Goal: Task Accomplishment & Management: Use online tool/utility

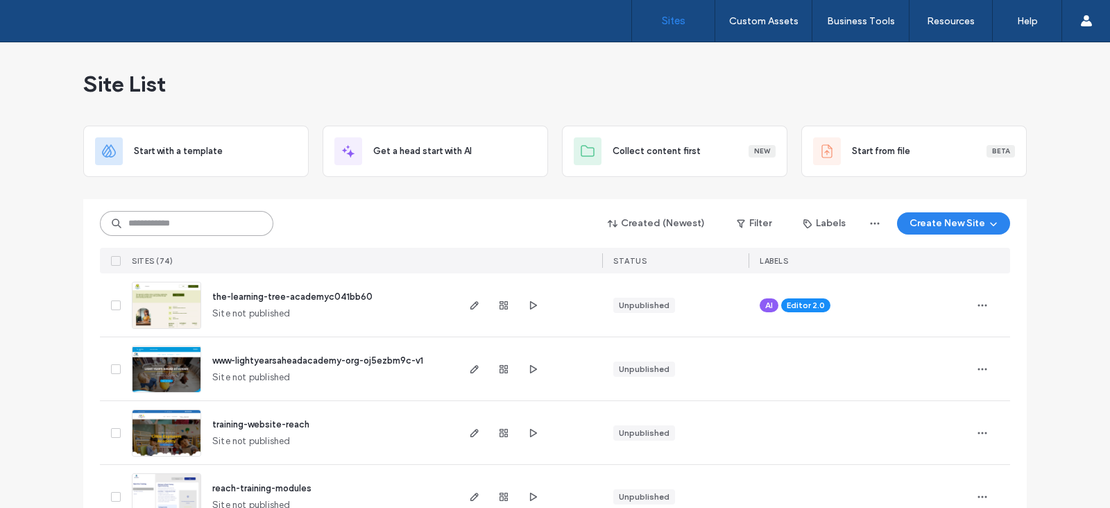
click at [205, 226] on input at bounding box center [186, 223] width 173 height 25
type input "*******"
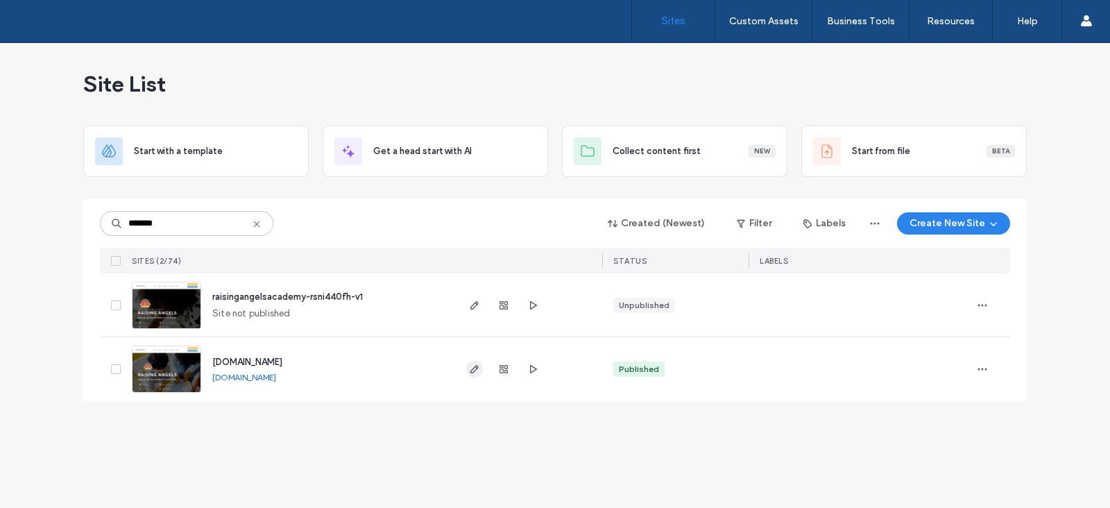
click at [477, 369] on icon "button" at bounding box center [474, 369] width 11 height 11
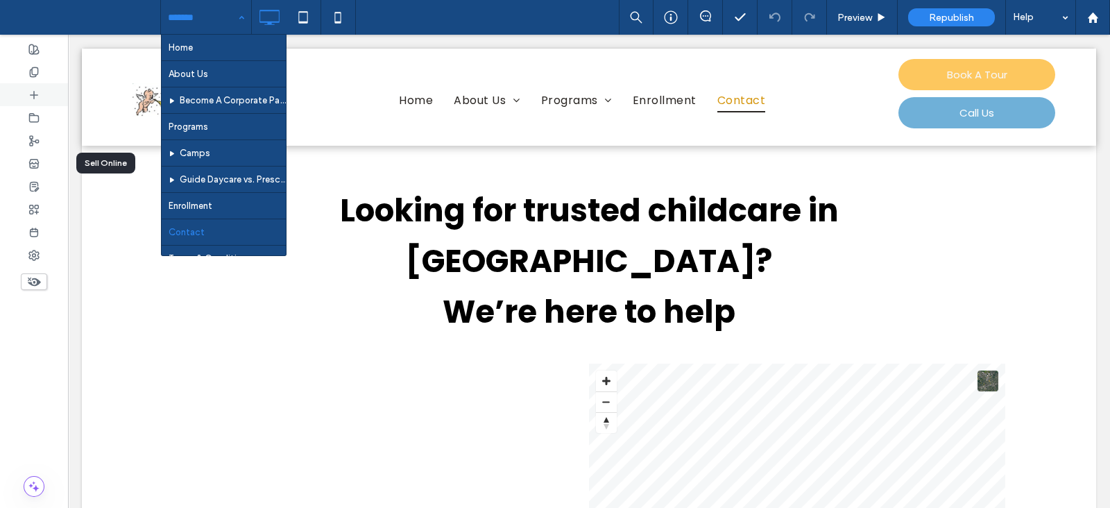
click at [26, 94] on div at bounding box center [34, 94] width 68 height 23
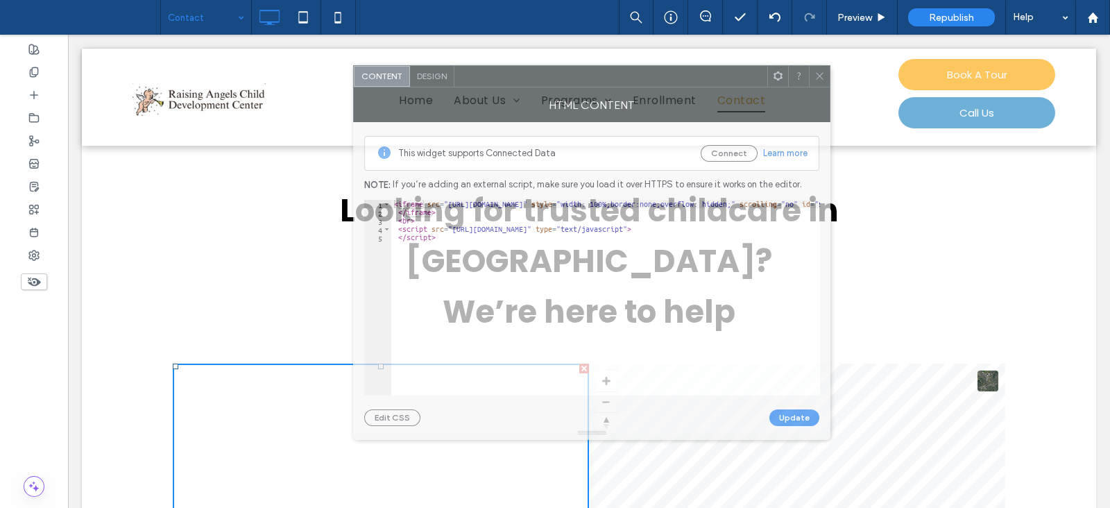
drag, startPoint x: 882, startPoint y: 80, endPoint x: 638, endPoint y: 95, distance: 244.1
click at [625, 81] on div at bounding box center [611, 76] width 313 height 21
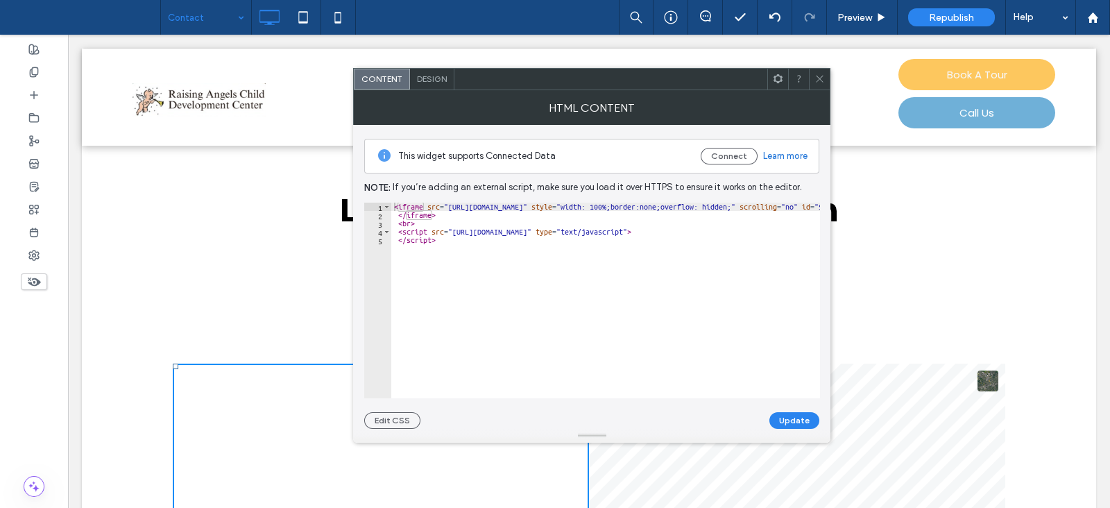
click at [819, 83] on icon at bounding box center [820, 79] width 10 height 10
